Goal: Submit feedback/report problem

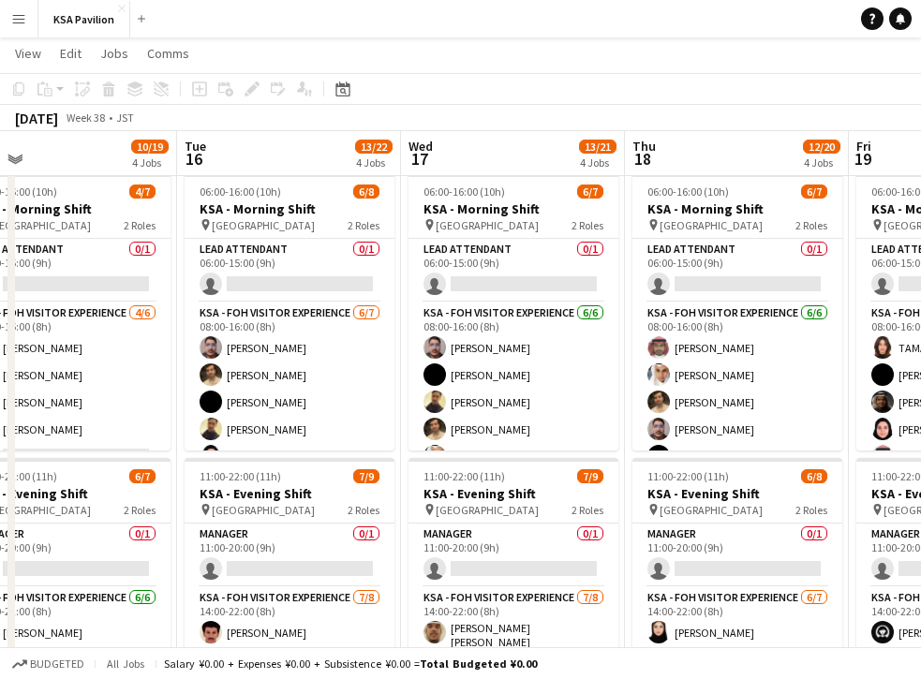
scroll to position [0, 494]
